Goal: Entertainment & Leisure: Browse casually

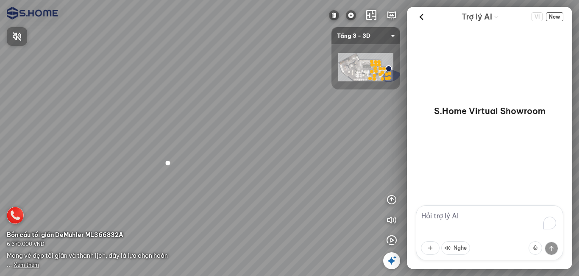
click at [24, 266] on div at bounding box center [289, 138] width 579 height 276
click at [28, 265] on span "Xem thêm" at bounding box center [26, 264] width 25 height 6
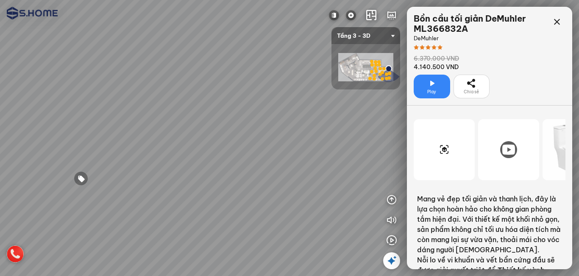
click at [474, 89] on span "Chia sẻ" at bounding box center [471, 92] width 15 height 7
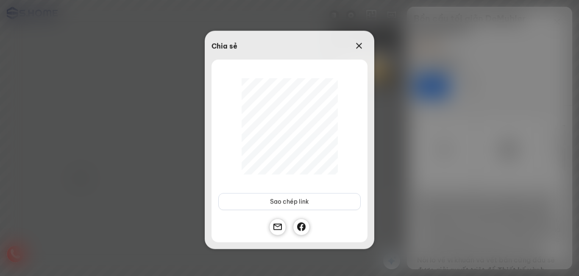
click at [483, 64] on div "Chia sẻ Sao chép link Sao chép thành công" at bounding box center [289, 138] width 579 height 276
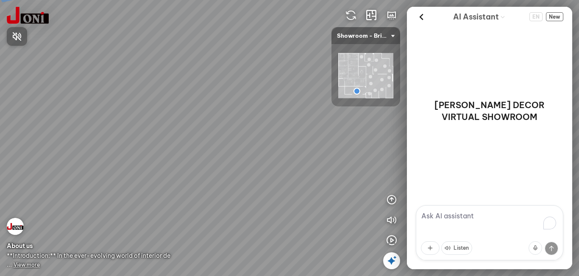
click at [392, 260] on div at bounding box center [289, 138] width 579 height 276
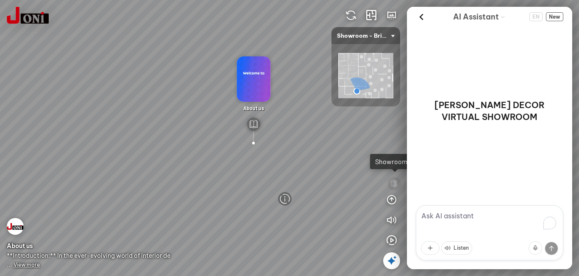
drag, startPoint x: 285, startPoint y: 191, endPoint x: 213, endPoint y: 135, distance: 91.3
click at [200, 125] on div "D7747 - Bright Woodgrain Melamine Paper D7748 - Warm Woodgrain Melamine Paper A…" at bounding box center [289, 138] width 579 height 276
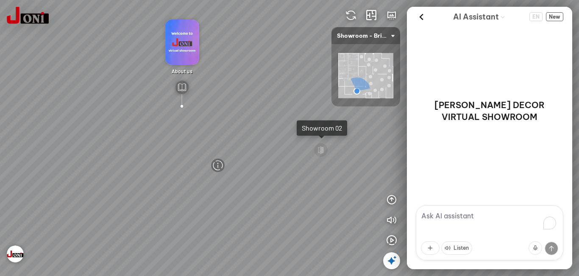
drag, startPoint x: 311, startPoint y: 163, endPoint x: 246, endPoint y: 131, distance: 72.2
click at [246, 131] on div "D7747 - Bright Woodgrain Melamine Paper D7748 - Warm Woodgrain Melamine Paper A…" at bounding box center [289, 138] width 579 height 276
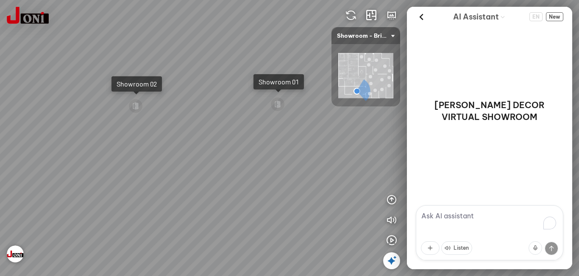
drag, startPoint x: 295, startPoint y: 167, endPoint x: 174, endPoint y: 147, distance: 122.4
click at [130, 124] on div "D7747 - Bright Woodgrain Melamine Paper D7748 - Warm Woodgrain Melamine Paper A…" at bounding box center [289, 138] width 579 height 276
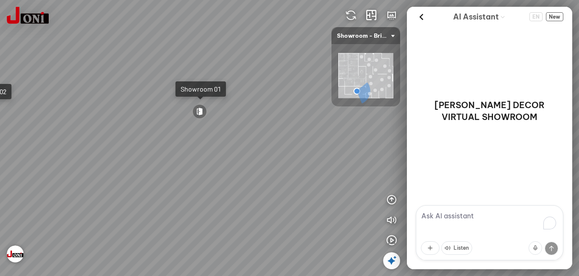
drag, startPoint x: 299, startPoint y: 170, endPoint x: 229, endPoint y: 178, distance: 70.3
click at [229, 178] on div "D7747 - Bright Woodgrain Melamine Paper D7748 - Warm Woodgrain Melamine Paper A…" at bounding box center [289, 138] width 579 height 276
click at [203, 112] on div at bounding box center [199, 111] width 14 height 14
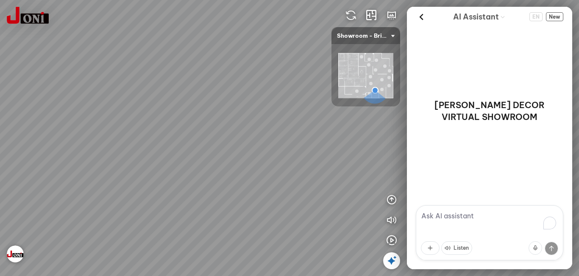
drag, startPoint x: 152, startPoint y: 189, endPoint x: 273, endPoint y: 151, distance: 126.8
click at [273, 151] on div "D7740 - Bright Woodgrain Melamine Paper with Natural Texture Reception hall" at bounding box center [289, 138] width 579 height 276
drag, startPoint x: 207, startPoint y: 166, endPoint x: 358, endPoint y: 169, distance: 150.5
click at [389, 167] on div "D7740 - Bright Woodgrain Melamine Paper with Natural Texture Reception hall" at bounding box center [289, 138] width 579 height 276
drag, startPoint x: 188, startPoint y: 173, endPoint x: 345, endPoint y: 184, distance: 157.6
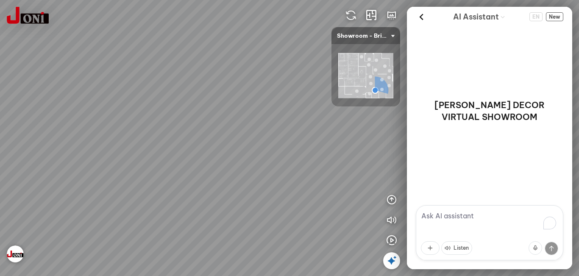
click at [345, 184] on div "D7740 - Bright Woodgrain Melamine Paper with Natural Texture Reception hall" at bounding box center [289, 138] width 579 height 276
drag, startPoint x: 288, startPoint y: 176, endPoint x: 326, endPoint y: 183, distance: 38.7
click at [326, 183] on div "D7740 - Bright Woodgrain Melamine Paper with Natural Texture Reception hall" at bounding box center [289, 138] width 579 height 276
drag, startPoint x: 285, startPoint y: 158, endPoint x: 274, endPoint y: 165, distance: 12.9
click at [274, 165] on div "D7740 - Bright Woodgrain Melamine Paper with Natural Texture Reception hall" at bounding box center [289, 138] width 579 height 276
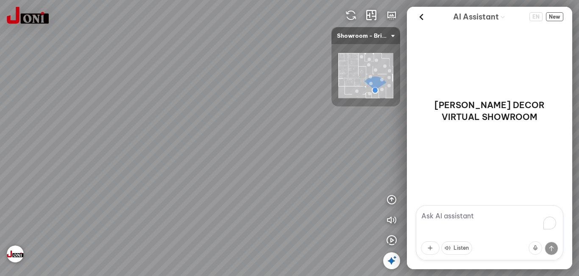
drag, startPoint x: 274, startPoint y: 153, endPoint x: 281, endPoint y: 152, distance: 7.3
click at [281, 152] on div "D7740 - Bright Woodgrain Melamine Paper with Natural Texture Reception hall" at bounding box center [289, 138] width 579 height 276
drag, startPoint x: 272, startPoint y: 148, endPoint x: 242, endPoint y: 178, distance: 42.0
click at [180, 186] on div "D7740 - Bright Woodgrain Melamine Paper with Natural Texture Reception hall" at bounding box center [289, 138] width 579 height 276
drag, startPoint x: 187, startPoint y: 165, endPoint x: 160, endPoint y: 164, distance: 27.2
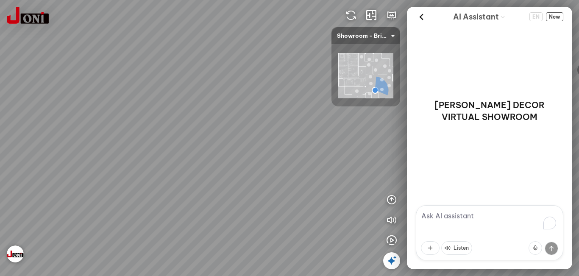
click at [160, 164] on div "D7740 - Bright Woodgrain Melamine Paper with Natural Texture Reception hall" at bounding box center [289, 138] width 579 height 276
drag, startPoint x: 247, startPoint y: 167, endPoint x: 191, endPoint y: 168, distance: 56.0
click at [150, 167] on div "D7740 - Bright Woodgrain Melamine Paper with Natural Texture Reception hall" at bounding box center [289, 138] width 579 height 276
drag, startPoint x: 124, startPoint y: 149, endPoint x: 136, endPoint y: 153, distance: 12.7
click at [123, 149] on div "D7740 - Bright Woodgrain Melamine Paper with Natural Texture Reception hall" at bounding box center [289, 138] width 579 height 276
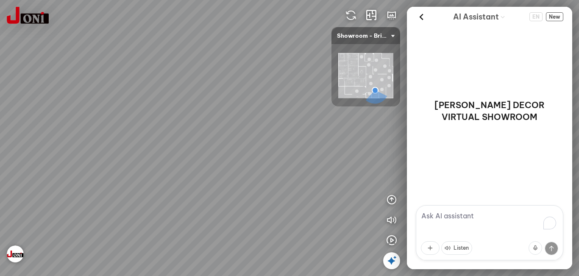
drag, startPoint x: 89, startPoint y: 152, endPoint x: 58, endPoint y: 152, distance: 31.4
click at [57, 152] on div "D7740 - Bright Woodgrain Melamine Paper with Natural Texture Reception hall" at bounding box center [289, 138] width 579 height 276
drag, startPoint x: 174, startPoint y: 158, endPoint x: 97, endPoint y: 168, distance: 76.9
click at [97, 168] on div "D7740 - Bright Woodgrain Melamine Paper with Natural Texture Reception hall" at bounding box center [289, 138] width 579 height 276
drag, startPoint x: 229, startPoint y: 142, endPoint x: 172, endPoint y: 147, distance: 56.6
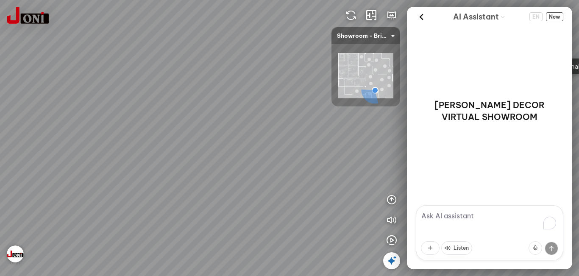
click at [172, 147] on div "D7740 - Bright Woodgrain Melamine Paper with Natural Texture Reception hall" at bounding box center [289, 138] width 579 height 276
drag, startPoint x: 276, startPoint y: 160, endPoint x: 161, endPoint y: 171, distance: 115.4
click at [161, 171] on div "D7740 - Bright Woodgrain Melamine Paper with Natural Texture Reception hall" at bounding box center [289, 138] width 579 height 276
drag, startPoint x: 217, startPoint y: 171, endPoint x: 192, endPoint y: 171, distance: 24.2
click at [192, 171] on div "D7740 - Bright Woodgrain Melamine Paper with Natural Texture Reception hall" at bounding box center [289, 138] width 579 height 276
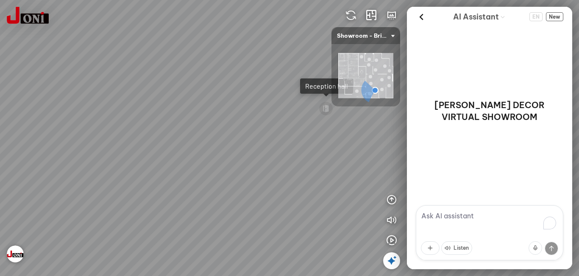
drag, startPoint x: 304, startPoint y: 158, endPoint x: 132, endPoint y: 161, distance: 172.1
click at [125, 158] on div "D7740 - Bright Woodgrain Melamine Paper with Natural Texture Reception hall" at bounding box center [289, 138] width 579 height 276
drag, startPoint x: 138, startPoint y: 160, endPoint x: 175, endPoint y: 160, distance: 37.3
click at [130, 160] on div "D7740 - Bright Woodgrain Melamine Paper with Natural Texture Reception hall" at bounding box center [289, 138] width 579 height 276
drag, startPoint x: 312, startPoint y: 163, endPoint x: 117, endPoint y: 156, distance: 195.0
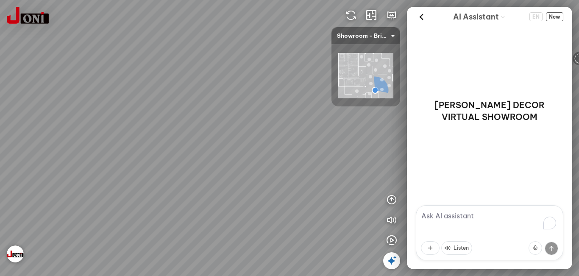
click at [110, 156] on div "D7740 - Bright Woodgrain Melamine Paper with Natural Texture Reception hall" at bounding box center [289, 138] width 579 height 276
drag, startPoint x: 224, startPoint y: 161, endPoint x: 301, endPoint y: 148, distance: 78.2
click at [303, 145] on div "D7740 - Bright Woodgrain Melamine Paper with Natural Texture Reception hall" at bounding box center [289, 138] width 579 height 276
click at [221, 226] on div "D7740 - Bright Woodgrain Melamine Paper with Natural Texture Reception hall" at bounding box center [289, 138] width 579 height 276
drag, startPoint x: 224, startPoint y: 166, endPoint x: 130, endPoint y: 192, distance: 97.7
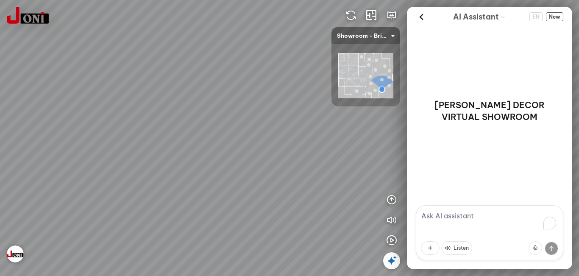
click at [128, 190] on div "D7742 - Bright Fabric Melamine Paper Reception hall D7742 - Bright Fabric Melam…" at bounding box center [289, 138] width 579 height 276
click at [104, 170] on div "D7742 - Bright Fabric Melamine Paper Reception hall D7742 - Bright Fabric Melam…" at bounding box center [289, 138] width 579 height 276
drag, startPoint x: 168, startPoint y: 167, endPoint x: 99, endPoint y: 167, distance: 69.5
click at [98, 167] on div "D7742 - Bright Fabric Melamine Paper Reception hall D7742 - Bright Fabric Melam…" at bounding box center [289, 138] width 579 height 276
drag, startPoint x: 194, startPoint y: 168, endPoint x: 43, endPoint y: 168, distance: 150.9
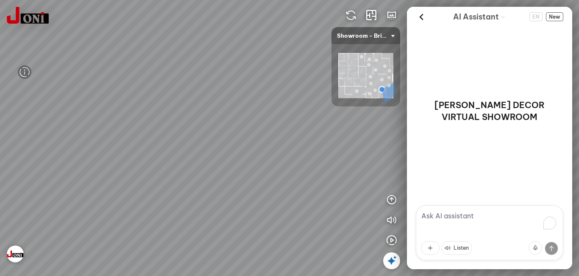
click at [43, 168] on div "D7742 - Bright Fabric Melamine Paper Reception hall D7742 - Bright Fabric Melam…" at bounding box center [289, 138] width 579 height 276
drag, startPoint x: 224, startPoint y: 172, endPoint x: 207, endPoint y: 169, distance: 17.3
click at [53, 161] on div "D7742 - Bright Fabric Melamine Paper Reception hall D7742 - Bright Fabric Melam…" at bounding box center [289, 138] width 579 height 276
drag, startPoint x: 267, startPoint y: 170, endPoint x: 102, endPoint y: 170, distance: 165.3
click at [102, 169] on div "D7742 - Bright Fabric Melamine Paper Reception hall D7742 - Bright Fabric Melam…" at bounding box center [289, 138] width 579 height 276
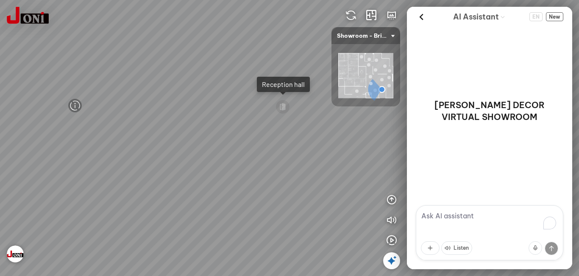
drag, startPoint x: 261, startPoint y: 172, endPoint x: 150, endPoint y: 171, distance: 111.5
click at [132, 171] on div "D7742 - Bright Fabric Melamine Paper Reception hall D7742 - Bright Fabric Melam…" at bounding box center [289, 138] width 579 height 276
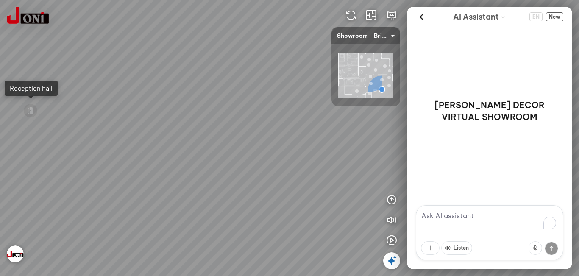
drag, startPoint x: 272, startPoint y: 160, endPoint x: 135, endPoint y: 167, distance: 137.1
click at [135, 167] on div "D7742 - Bright Fabric Melamine Paper Reception hall D7742 - Bright Fabric Melam…" at bounding box center [289, 138] width 579 height 276
drag
click at [139, 167] on div "D7742 - Bright Fabric Melamine Paper Reception hall D7742 - Bright Fabric Melam…" at bounding box center [289, 138] width 579 height 276
click at [143, 176] on div "D7742 - Bright Fabric Melamine Paper Reception hall D7742 - Bright Fabric Melam…" at bounding box center [289, 138] width 579 height 276
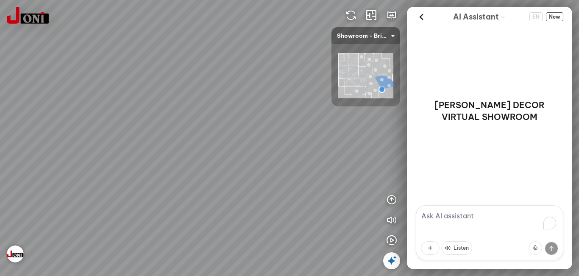
click at [183, 165] on div "D7742 - Bright Fabric Melamine Paper Reception hall D7742 - Bright Fabric Melam…" at bounding box center [289, 138] width 579 height 276
click at [162, 170] on div "D7742 - Bright Fabric Melamine Paper Reception hall D7742 - Bright Fabric Melam…" at bounding box center [289, 138] width 579 height 276
click at [263, 154] on div "D7742 - Bright Fabric Melamine Paper Reception hall D7742 - Bright Fabric Melam…" at bounding box center [289, 138] width 579 height 276
click at [294, 158] on div "D7742 - Bright Fabric Melamine Paper Reception hall D7742 - Bright Fabric Melam…" at bounding box center [289, 138] width 579 height 276
click at [334, 153] on div "D7742 - Bright Fabric Melamine Paper Reception hall D7742 - Bright Fabric Melam…" at bounding box center [289, 138] width 579 height 276
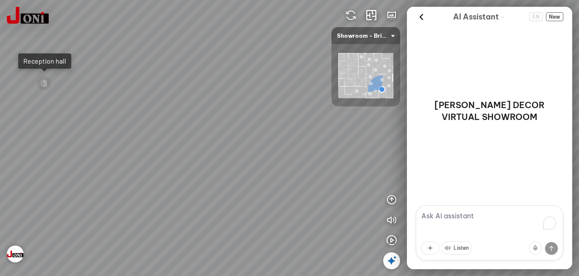
click at [309, 147] on div "D7742 - Bright Fabric Melamine Paper Reception hall D7742 - Bright Fabric Melam…" at bounding box center [289, 138] width 579 height 276
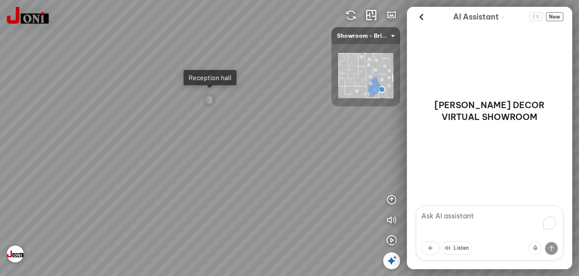
click at [284, 148] on div "D7742 - Bright Fabric Melamine Paper Reception hall D7742 - Bright Fabric Melam…" at bounding box center [289, 138] width 579 height 276
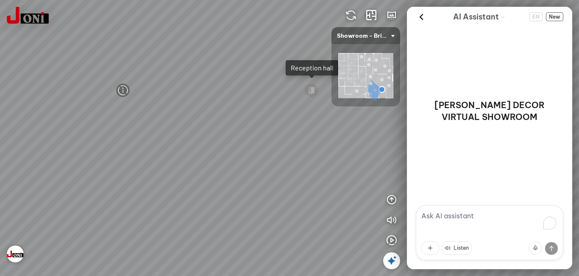
click at [297, 146] on div "D7742 - Bright Fabric Melamine Paper Reception hall D7742 - Bright Fabric Melam…" at bounding box center [289, 138] width 579 height 276
click at [365, 139] on div "D7742 - Bright Fabric Melamine Paper Reception hall D7742 - Bright Fabric Melam…" at bounding box center [289, 138] width 579 height 276
click at [327, 170] on div "D7742 - Bright Fabric Melamine Paper Reception hall D7742 - Bright Fabric Melam…" at bounding box center [289, 138] width 579 height 276
click at [294, 175] on div "D7742 - Bright Fabric Melamine Paper Reception hall D7742 - Bright Fabric Melam…" at bounding box center [289, 138] width 579 height 276
click at [304, 169] on div "D7742 - Bright Fabric Melamine Paper Reception hall D7742 - Bright Fabric Melam…" at bounding box center [289, 138] width 579 height 276
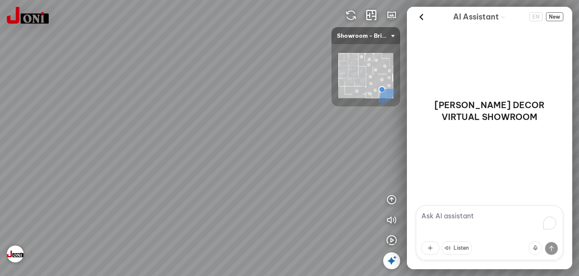
click at [334, 172] on div "D7742 - Bright Fabric Melamine Paper Reception hall D7742 - Bright Fabric Melam…" at bounding box center [289, 138] width 579 height 276
click at [347, 181] on div "D7742 - Bright Fabric Melamine Paper Reception hall D7742 - Bright Fabric Melam…" at bounding box center [289, 138] width 579 height 276
click at [372, 173] on div "D7742 - Bright Fabric Melamine Paper Reception hall D7742 - Bright Fabric Melam…" at bounding box center [289, 138] width 579 height 276
click at [335, 150] on div "D7742 - Bright Fabric Melamine Paper Reception hall D7742 - Bright Fabric Melam…" at bounding box center [289, 138] width 579 height 276
click at [107, 136] on div "D7742 - Bright Fabric Melamine Paper Reception hall D7742 - Bright Fabric Melam…" at bounding box center [289, 138] width 579 height 276
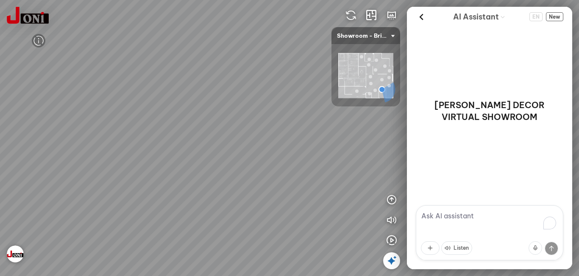
click at [83, 144] on div "D7742 - Bright Fabric Melamine Paper Reception hall D7742 - Bright Fabric Melam…" at bounding box center [289, 138] width 579 height 276
click at [209, 179] on div "D7742 - Bright Fabric Melamine Paper Reception hall D7742 - Bright Fabric Melam…" at bounding box center [289, 138] width 579 height 276
click at [235, 199] on div "D7742 - Bright Fabric Melamine Paper Reception hall D7742 - Bright Fabric Melam…" at bounding box center [289, 138] width 579 height 276
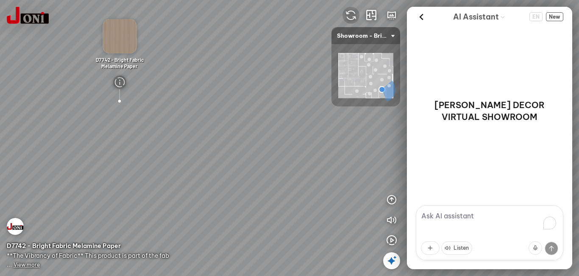
click at [354, 14] on img at bounding box center [351, 15] width 10 height 10
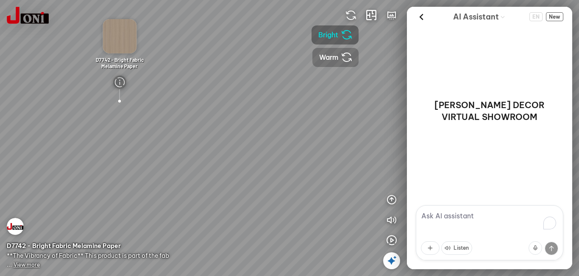
click at [332, 63] on button "Warm" at bounding box center [335, 57] width 46 height 19
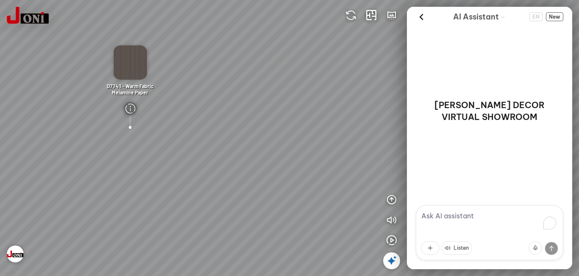
click at [293, 153] on div "D7741 - Warm Fabric Melamine Paper D7741 - Warm Fabric Melamine Paper" at bounding box center [289, 138] width 579 height 276
click at [351, 15] on img at bounding box center [351, 15] width 10 height 10
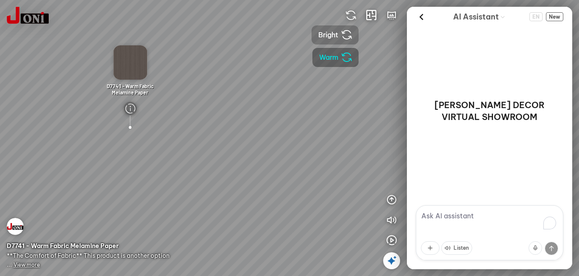
click at [328, 36] on span "Bright" at bounding box center [328, 35] width 20 height 11
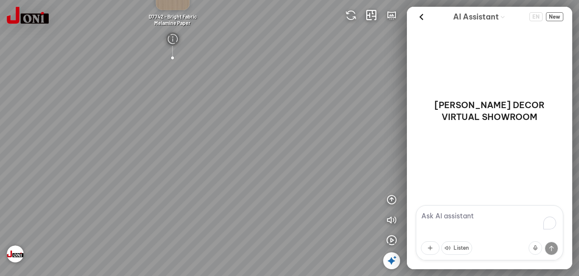
click at [295, 112] on div "D7742 - Bright Fabric Melamine Paper Reception hall D7742 - Bright Fabric Melam…" at bounding box center [289, 138] width 579 height 276
click at [341, 192] on div "D7742 - Bright Fabric Melamine Paper Reception hall D7742 - Bright Fabric Melam…" at bounding box center [289, 138] width 579 height 276
click at [303, 119] on div "D7742 - Bright Fabric Melamine Paper Reception hall D7742 - Bright Fabric Melam…" at bounding box center [289, 138] width 579 height 276
click at [200, 142] on div "D7742 - Bright Fabric Melamine Paper Reception hall D7742 - Bright Fabric Melam…" at bounding box center [289, 138] width 579 height 276
click at [160, 142] on div "D7742 - Bright Fabric Melamine Paper Reception hall D7742 - Bright Fabric Melam…" at bounding box center [289, 138] width 579 height 276
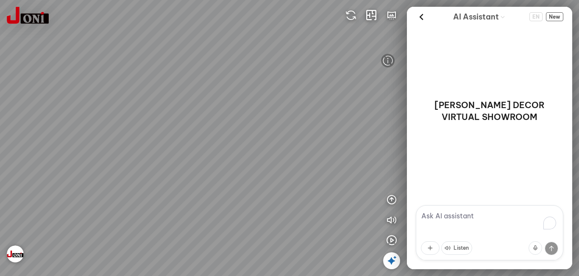
click at [249, 132] on div "D7742 - Bright Fabric Melamine Paper Reception hall D7742 - Bright Fabric Melam…" at bounding box center [289, 138] width 579 height 276
click at [170, 158] on div "D7742 - Bright Fabric Melamine Paper Reception hall D7742 - Bright Fabric Melam…" at bounding box center [289, 138] width 579 height 276
click at [305, 99] on div "D7742 - Bright Fabric Melamine Paper Reception hall D7742 - Bright Fabric Melam…" at bounding box center [289, 138] width 579 height 276
click at [295, 164] on div "D7742 - Bright Fabric Melamine Paper Reception hall D7742 - Bright Fabric Melam…" at bounding box center [289, 138] width 579 height 276
click at [269, 158] on div "D7742 - Bright Fabric Melamine Paper Reception hall D7742 - Bright Fabric Melam…" at bounding box center [289, 138] width 579 height 276
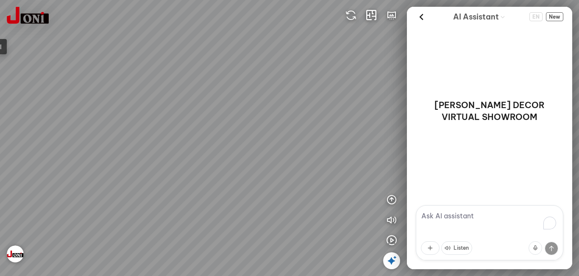
click at [292, 136] on div "D7742 - Bright Fabric Melamine Paper Reception hall D7742 - Bright Fabric Melam…" at bounding box center [289, 138] width 579 height 276
click at [303, 133] on div "D7742 - Bright Fabric Melamine Paper Reception hall D7742 - Bright Fabric Melam…" at bounding box center [289, 138] width 579 height 276
click at [270, 160] on div "D7742 - Bright Fabric Melamine Paper Reception hall D7742 - Bright Fabric Melam…" at bounding box center [289, 138] width 579 height 276
click at [167, 144] on div "D7742 - Bright Fabric Melamine Paper Reception hall D7742 - Bright Fabric Melam…" at bounding box center [289, 138] width 579 height 276
click at [41, 136] on div "D7742 - Bright Fabric Melamine Paper Reception hall D7742 - Bright Fabric Melam…" at bounding box center [289, 138] width 579 height 276
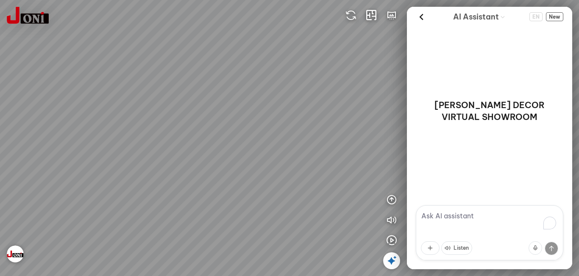
click at [97, 128] on div "D7742 - Bright Fabric Melamine Paper Reception hall D7742 - Bright Fabric Melam…" at bounding box center [289, 138] width 579 height 276
click at [175, 134] on div "D7742 - Bright Fabric Melamine Paper Reception hall D7742 - Bright Fabric Melam…" at bounding box center [289, 138] width 579 height 276
click at [133, 148] on div "D7742 - Bright Fabric Melamine Paper Reception hall D7742 - Bright Fabric Melam…" at bounding box center [289, 138] width 579 height 276
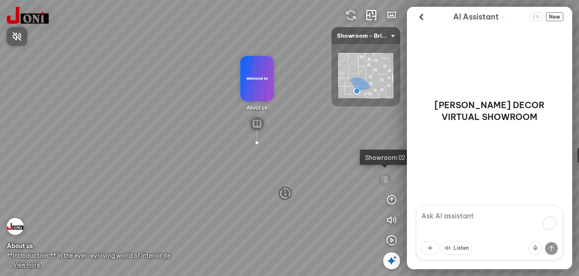
drag, startPoint x: 249, startPoint y: 156, endPoint x: 229, endPoint y: 165, distance: 22.2
click at [280, 133] on div at bounding box center [289, 138] width 579 height 276
drag, startPoint x: 229, startPoint y: 165, endPoint x: 289, endPoint y: 161, distance: 59.9
click at [289, 161] on div "Showroom 01 Showroom 02 D7747 - Bright Woodgrain Melamine Paper D7748 - Warm Wo…" at bounding box center [289, 138] width 579 height 276
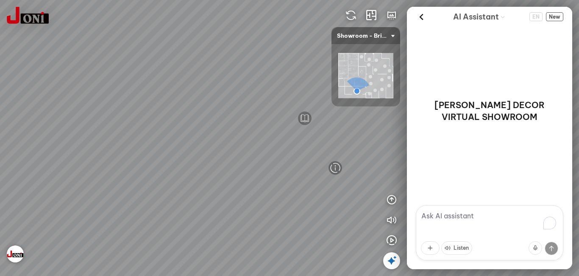
drag, startPoint x: 291, startPoint y: 182, endPoint x: 280, endPoint y: 162, distance: 23.3
click at [280, 162] on div "Showroom 01 Showroom 02 D7747 - Bright Woodgrain Melamine Paper D7748 - Warm Wo…" at bounding box center [289, 138] width 579 height 276
drag, startPoint x: 304, startPoint y: 175, endPoint x: 281, endPoint y: 168, distance: 24.7
click at [281, 168] on div "Showroom 01 Showroom 02 D7747 - Bright Woodgrain Melamine Paper D7748 - Warm Wo…" at bounding box center [289, 138] width 579 height 276
